Goal: Task Accomplishment & Management: Use online tool/utility

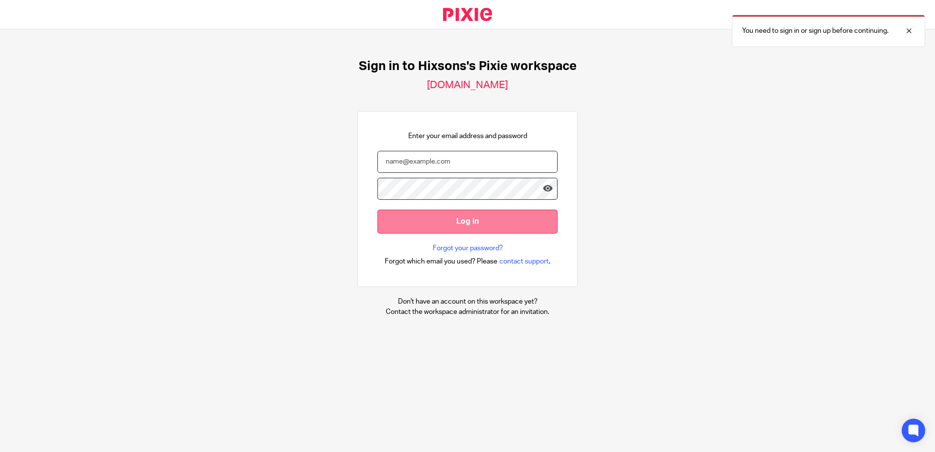
type input "olha@hixsons.co.uk"
click at [453, 228] on input "Log in" at bounding box center [467, 221] width 180 height 24
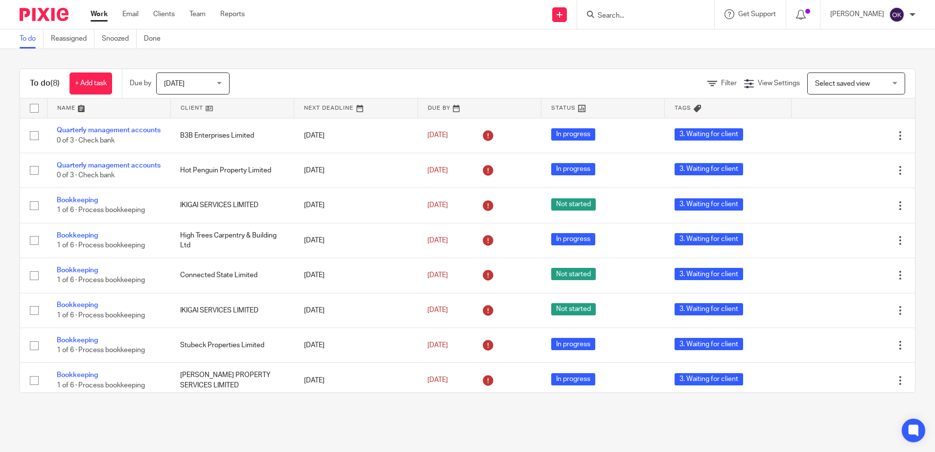
click at [193, 82] on span "[DATE]" at bounding box center [190, 83] width 52 height 21
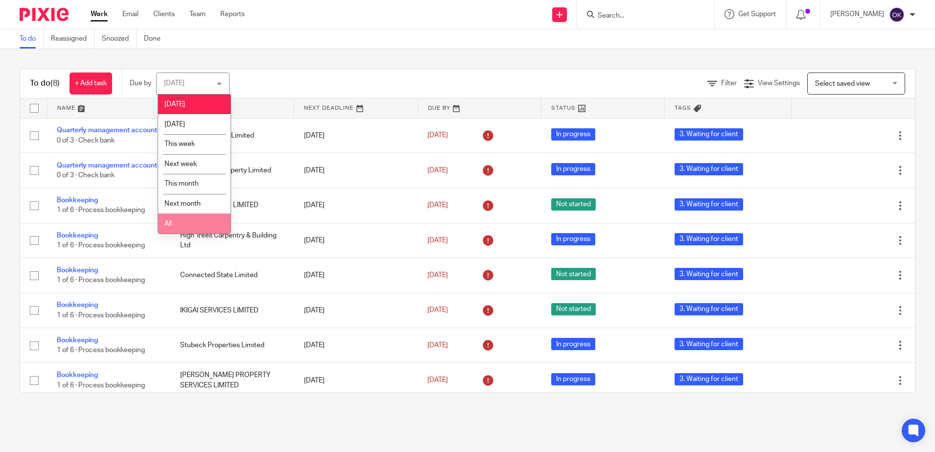
click at [180, 220] on li "All" at bounding box center [194, 223] width 72 height 20
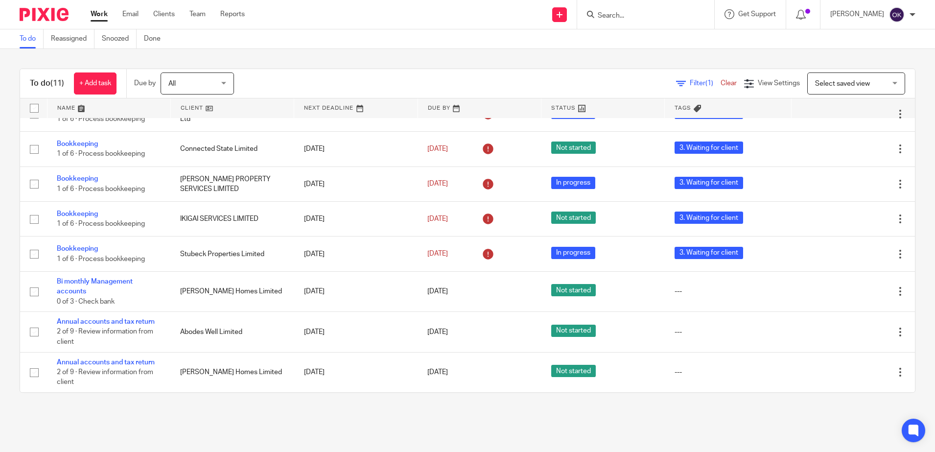
scroll to position [137, 0]
